Goal: Leave review/rating: Share an evaluation or opinion about a product, service, or content

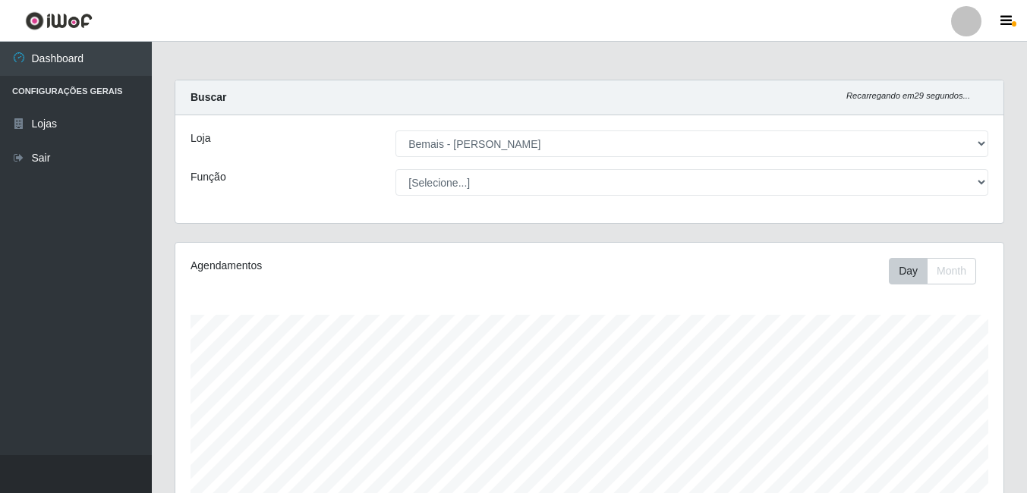
select select "230"
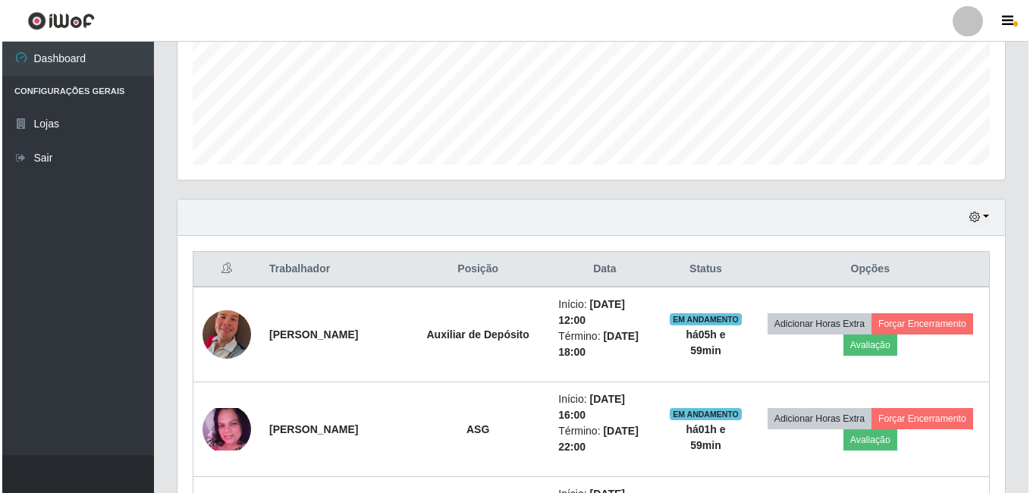
scroll to position [529, 0]
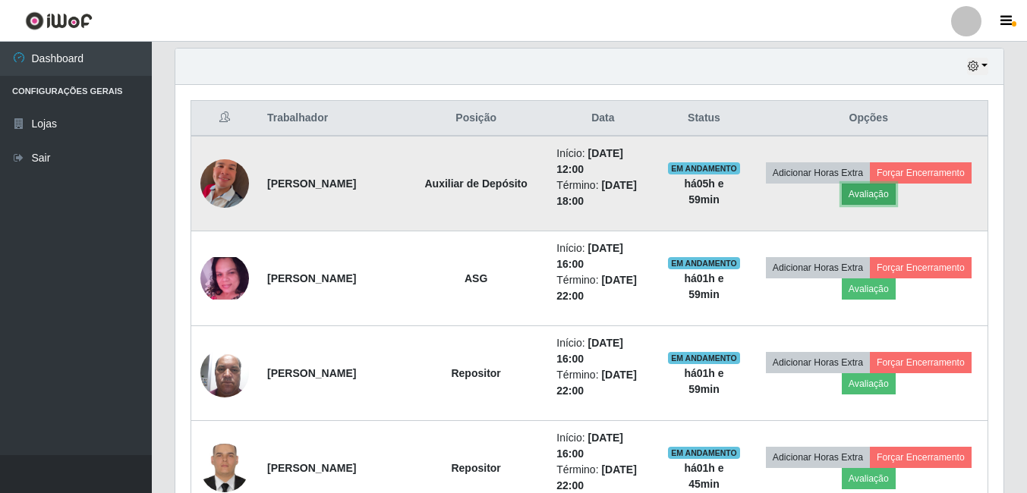
click at [895, 187] on button "Avaliação" at bounding box center [868, 194] width 54 height 21
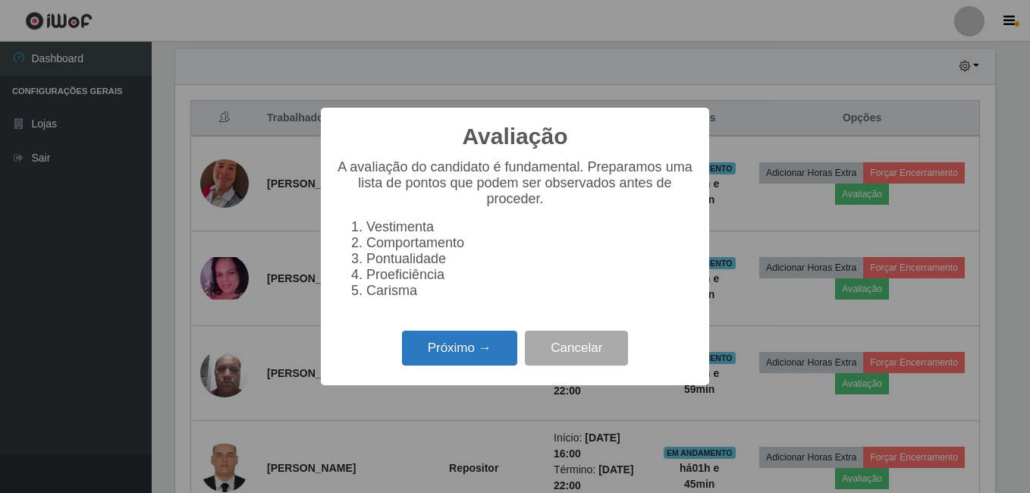
click at [420, 344] on button "Próximo →" at bounding box center [459, 349] width 115 height 36
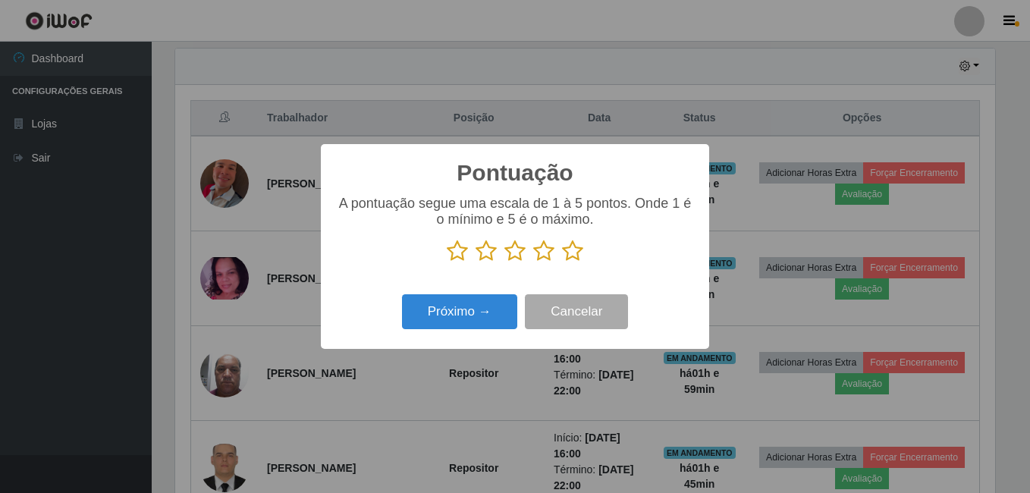
scroll to position [758385, 757880]
click at [569, 249] on icon at bounding box center [572, 251] width 21 height 23
click at [562, 263] on input "radio" at bounding box center [562, 263] width 0 height 0
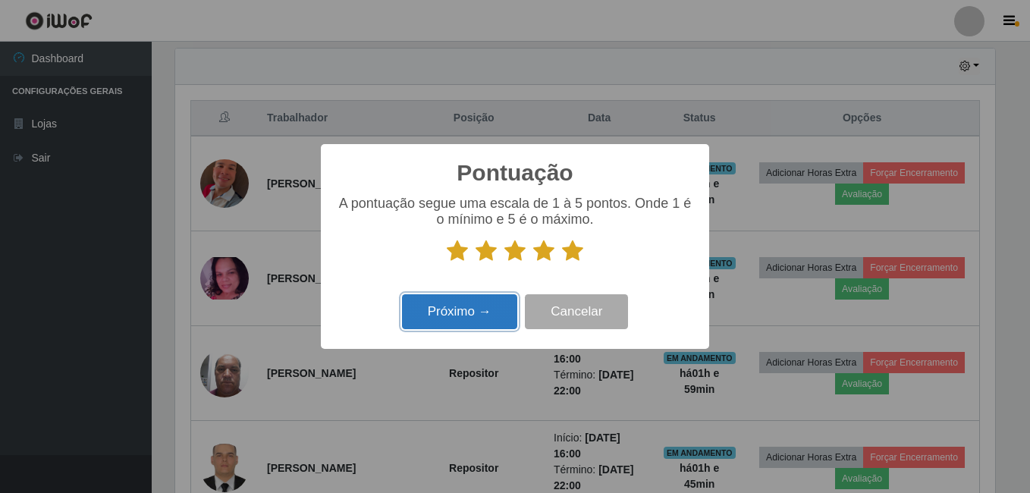
click at [486, 310] on button "Próximo →" at bounding box center [459, 312] width 115 height 36
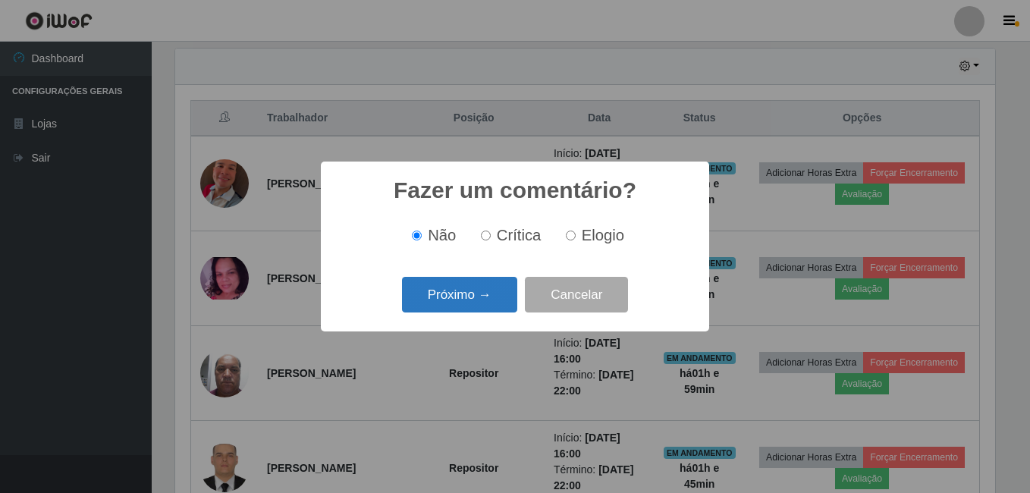
click at [487, 300] on button "Próximo →" at bounding box center [459, 295] width 115 height 36
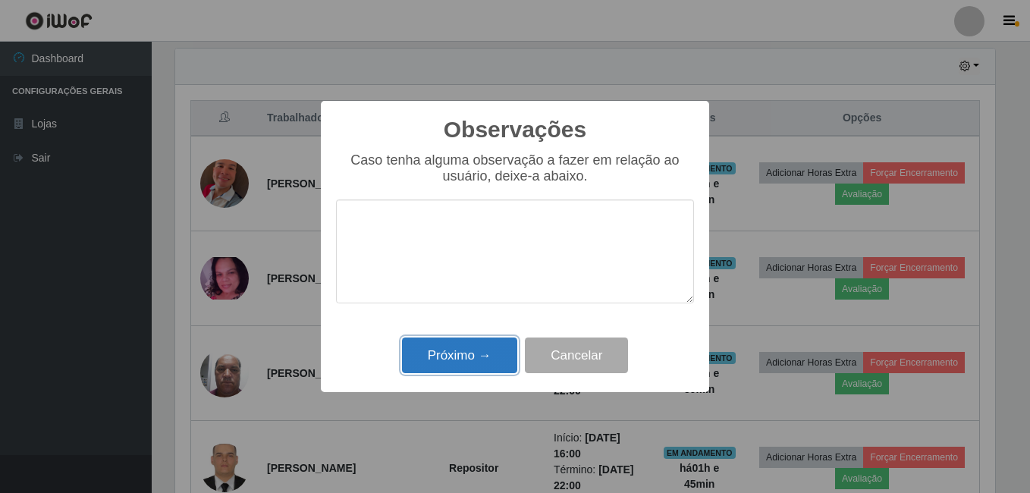
click at [481, 358] on button "Próximo →" at bounding box center [459, 356] width 115 height 36
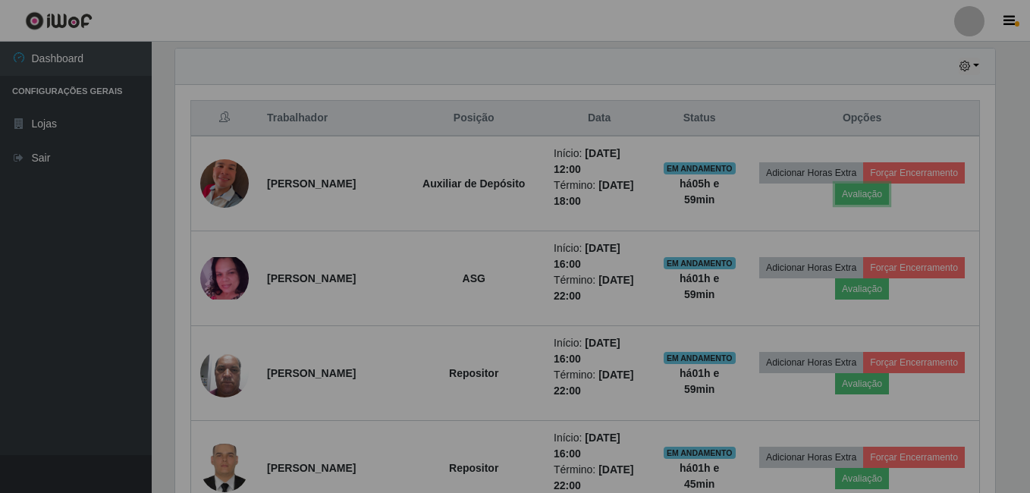
scroll to position [315, 828]
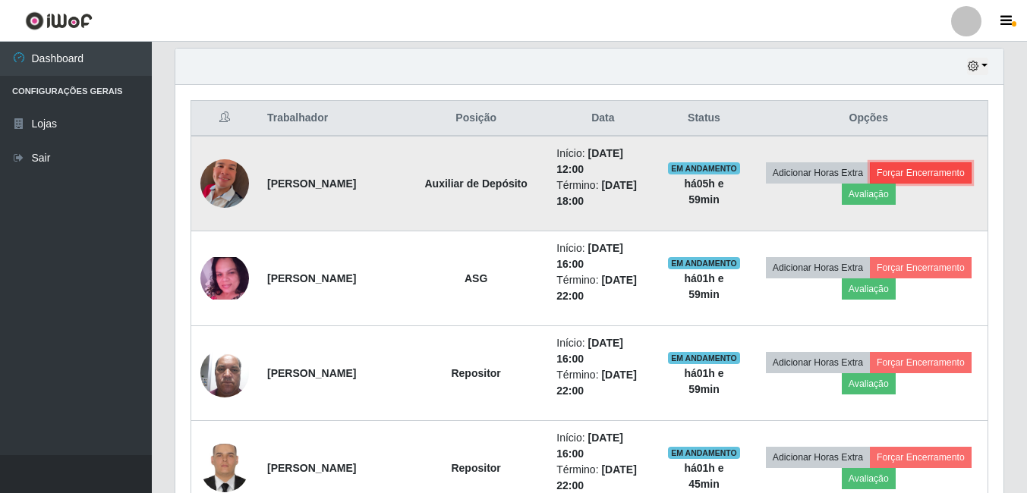
click at [869, 184] on button "Forçar Encerramento" at bounding box center [920, 172] width 102 height 21
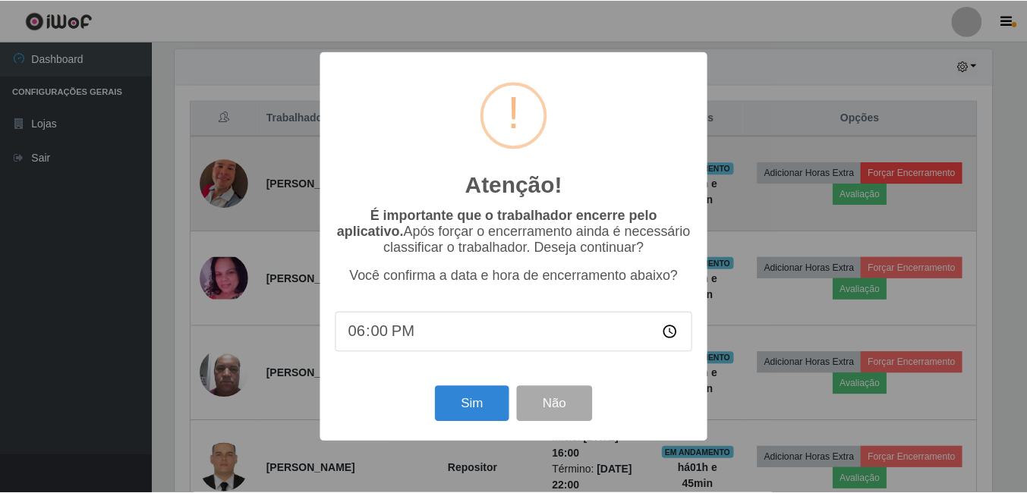
scroll to position [315, 820]
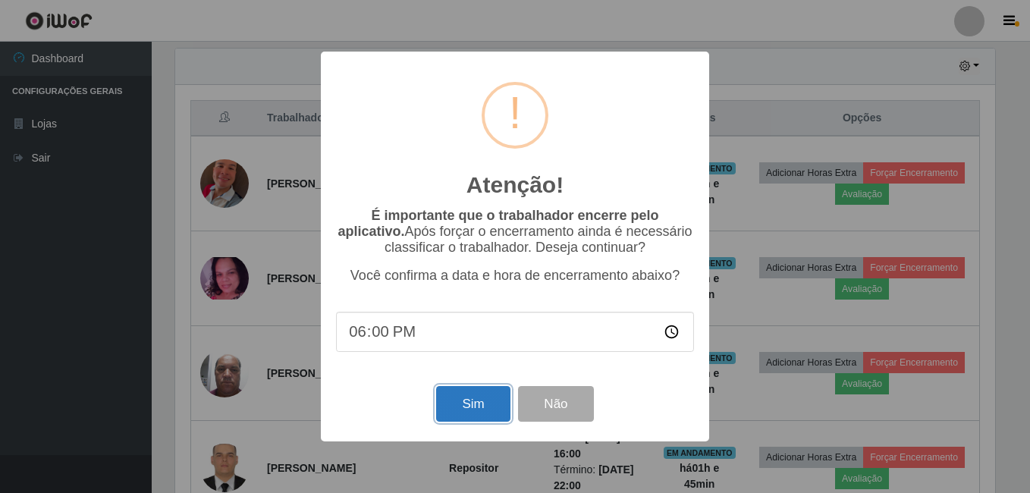
click at [484, 413] on button "Sim" at bounding box center [473, 404] width 74 height 36
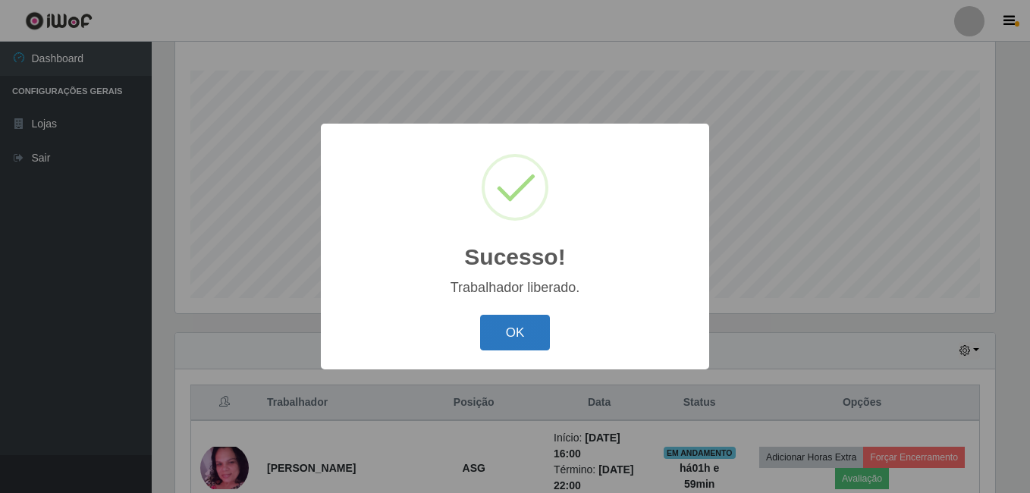
click at [517, 316] on button "OK" at bounding box center [515, 333] width 71 height 36
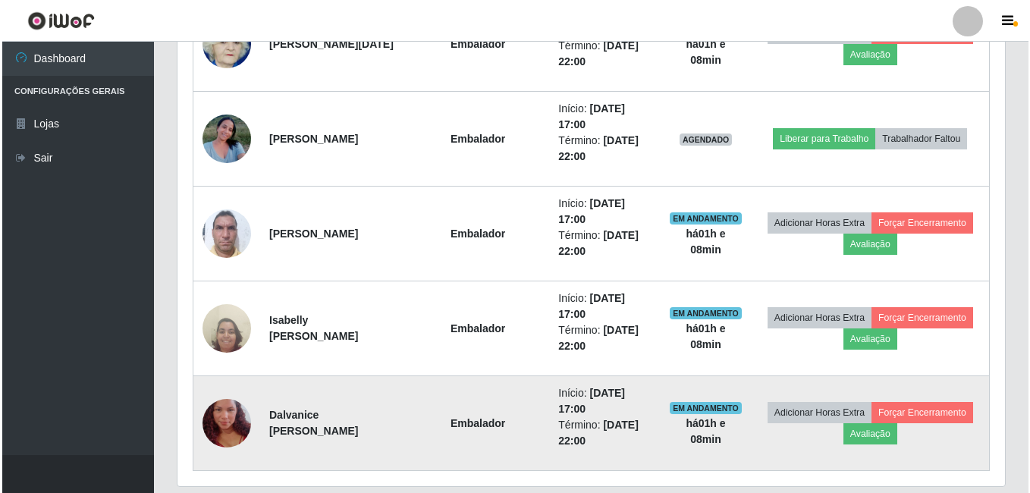
scroll to position [1117, 0]
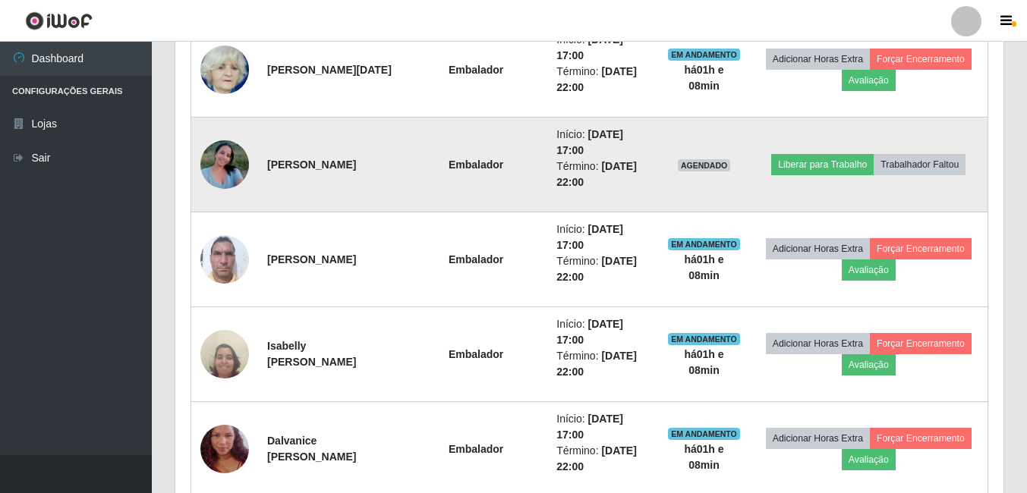
click at [225, 159] on img at bounding box center [224, 164] width 49 height 64
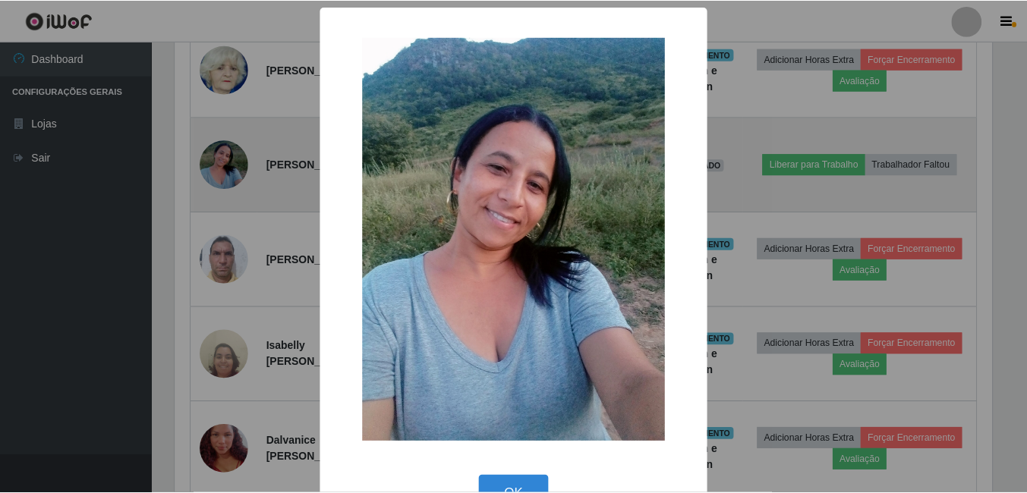
scroll to position [315, 820]
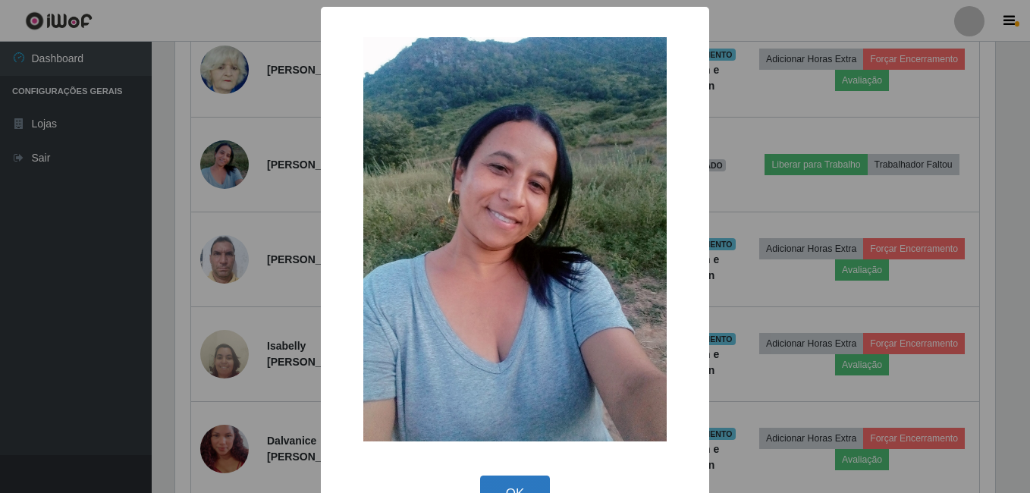
click at [502, 484] on button "OK" at bounding box center [515, 494] width 71 height 36
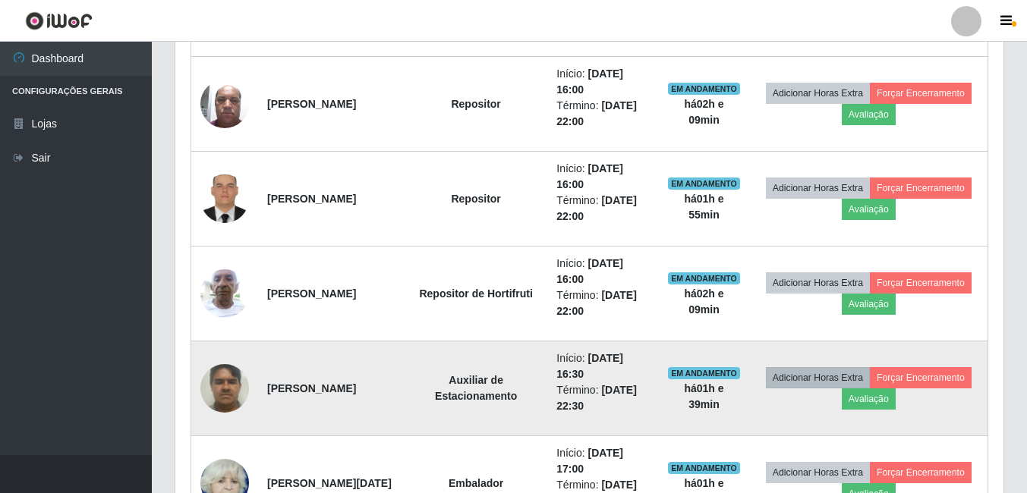
scroll to position [737, 0]
